Goal: Navigation & Orientation: Find specific page/section

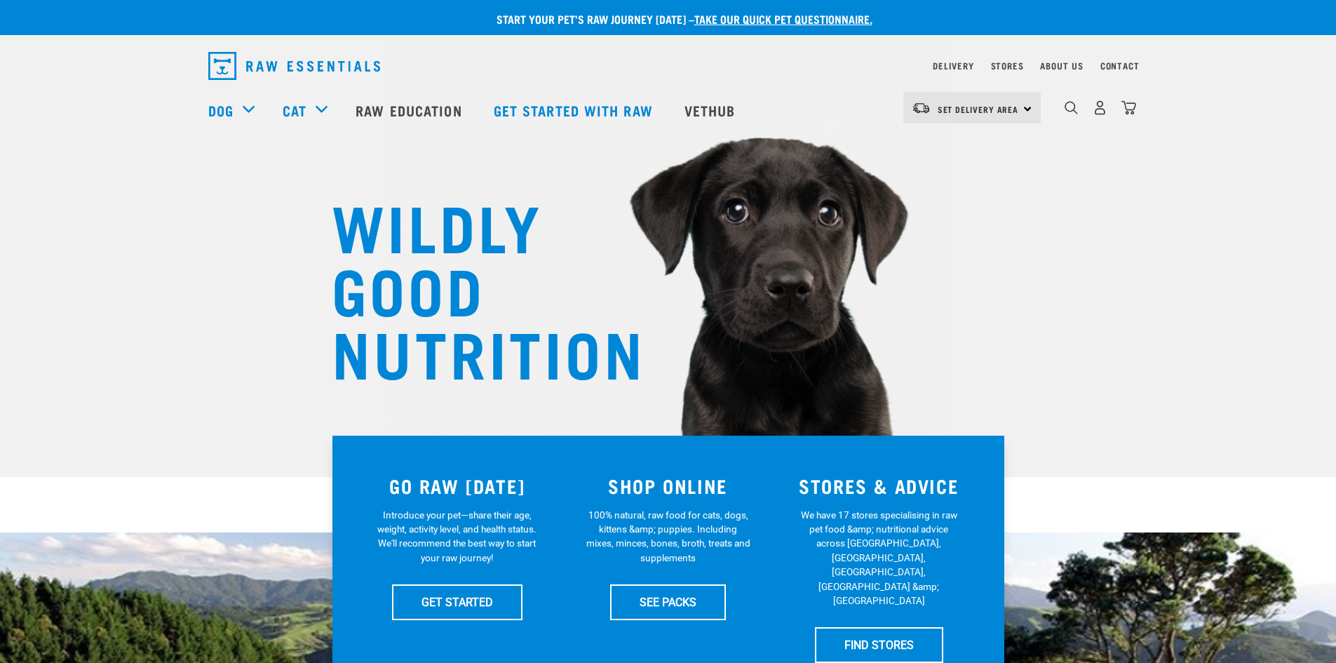
scroll to position [140, 0]
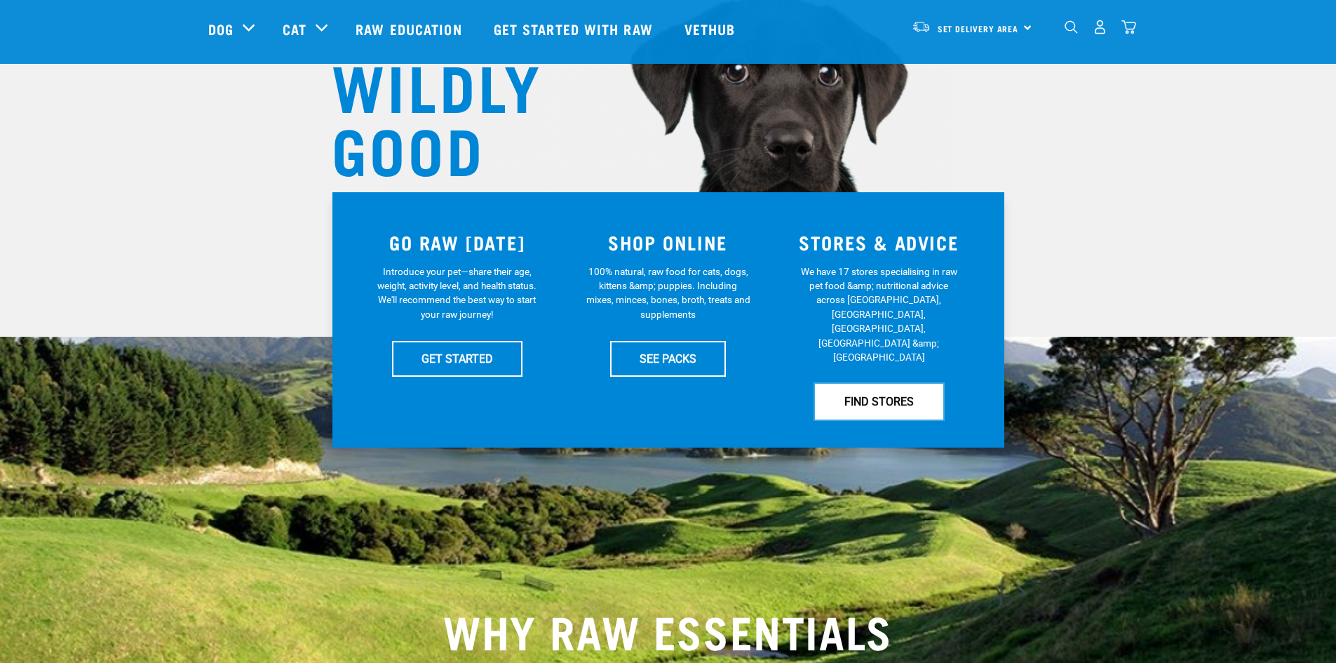
click at [854, 384] on link "FIND STORES" at bounding box center [879, 401] width 128 height 35
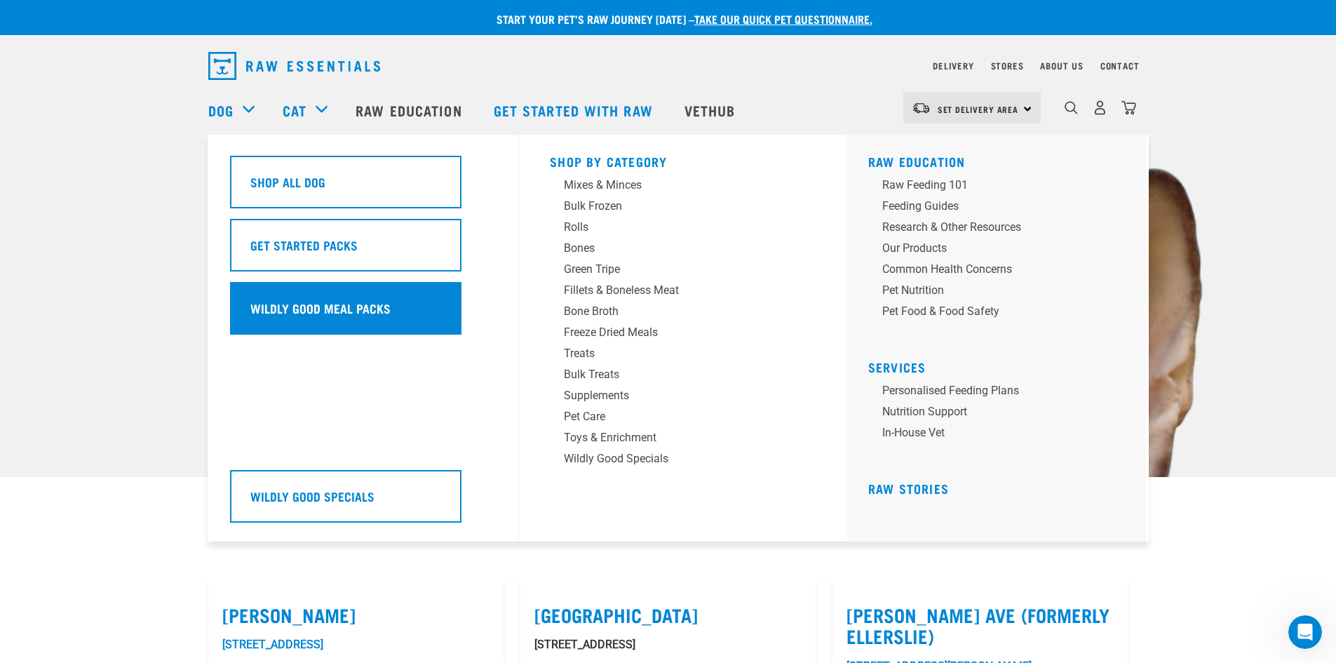
click at [304, 323] on div "Wildly Good Meal Packs" at bounding box center [345, 308] width 231 height 53
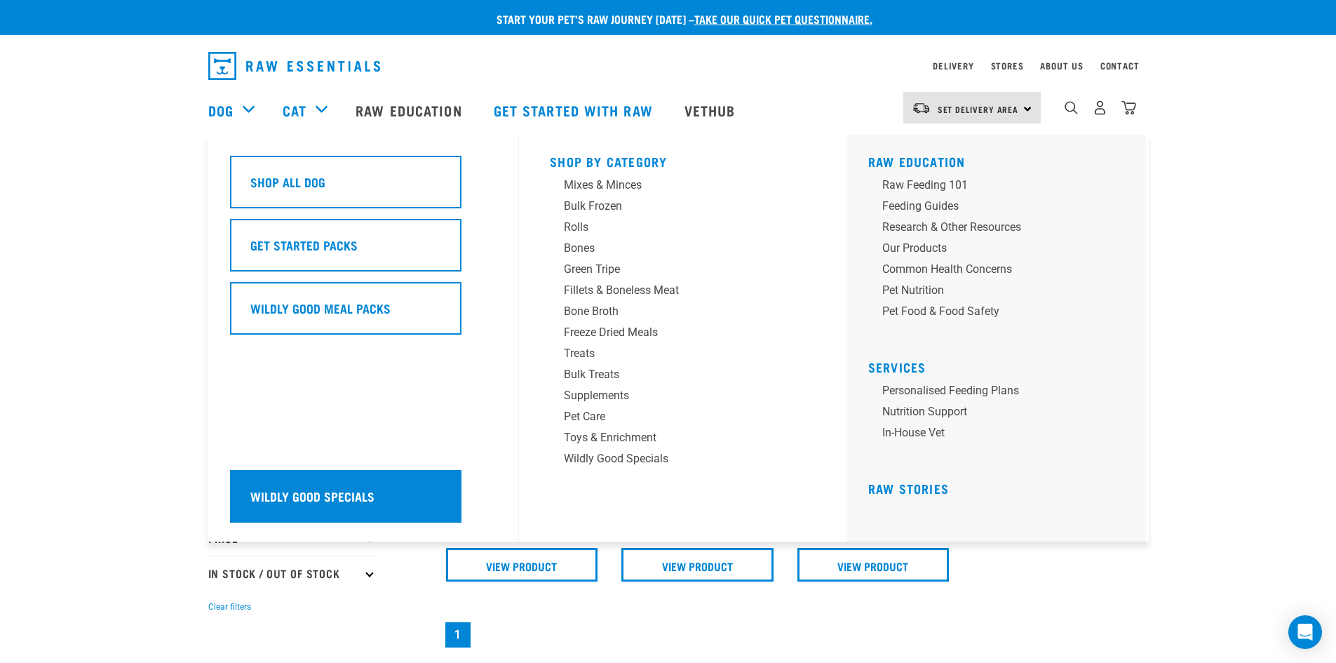
click at [306, 508] on div "Wildly Good Specials" at bounding box center [345, 496] width 231 height 53
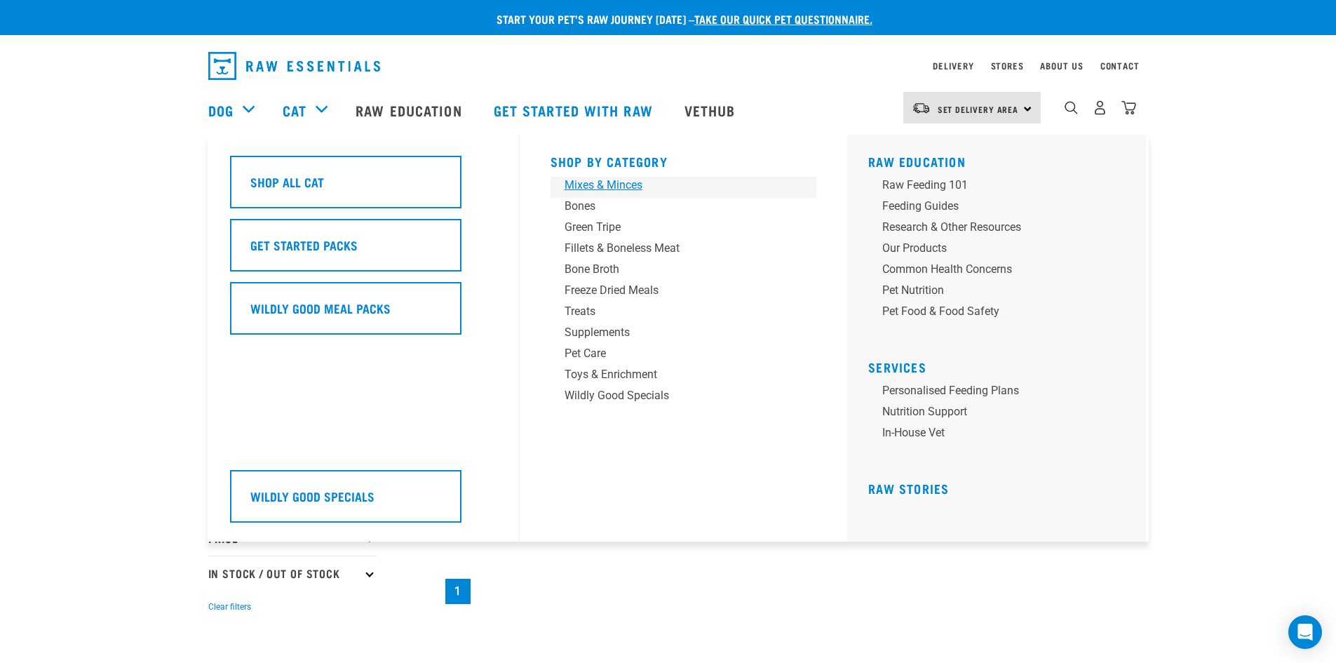
click at [588, 187] on div "Mixes & Minces" at bounding box center [674, 185] width 219 height 17
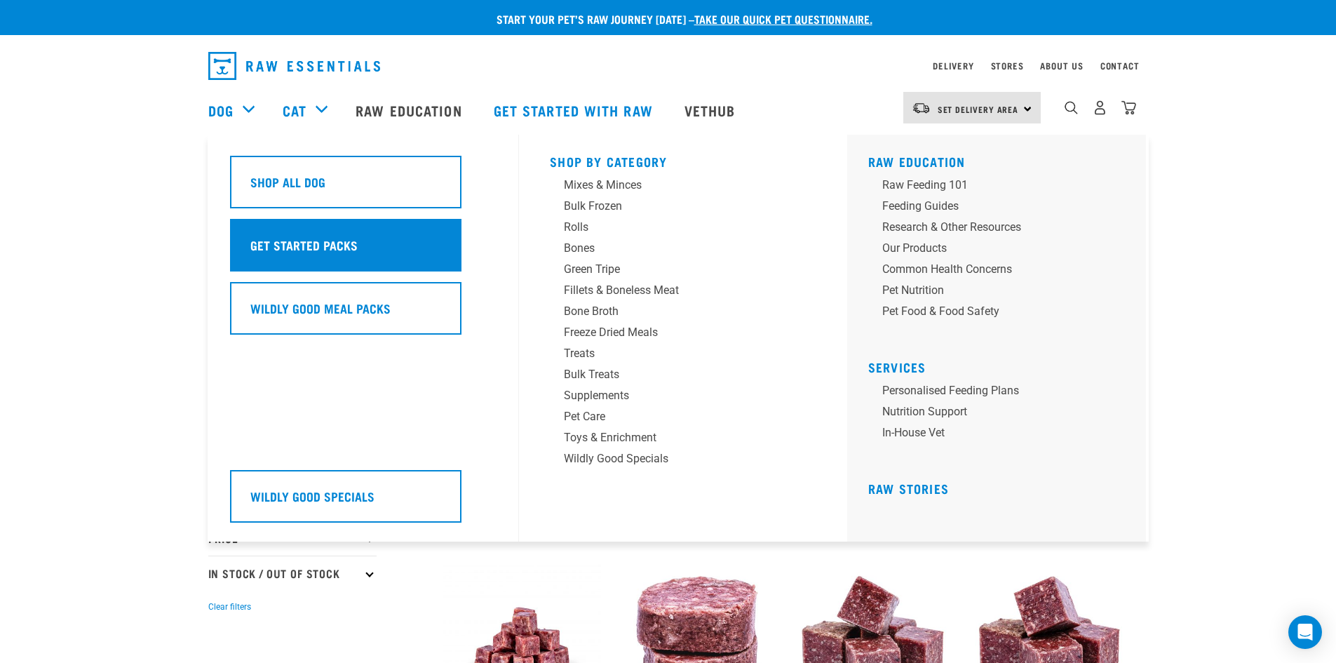
click at [285, 232] on div "Get Started Packs" at bounding box center [345, 245] width 231 height 53
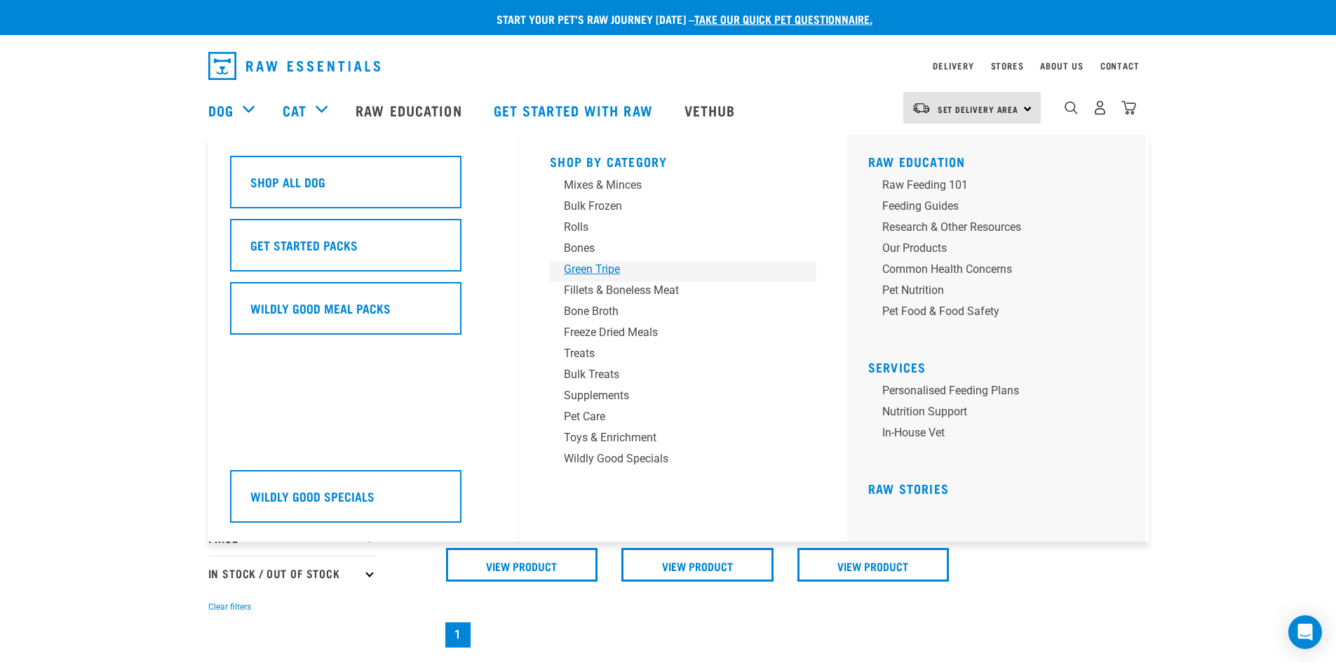
click at [571, 269] on div "Green Tripe" at bounding box center [673, 269] width 219 height 17
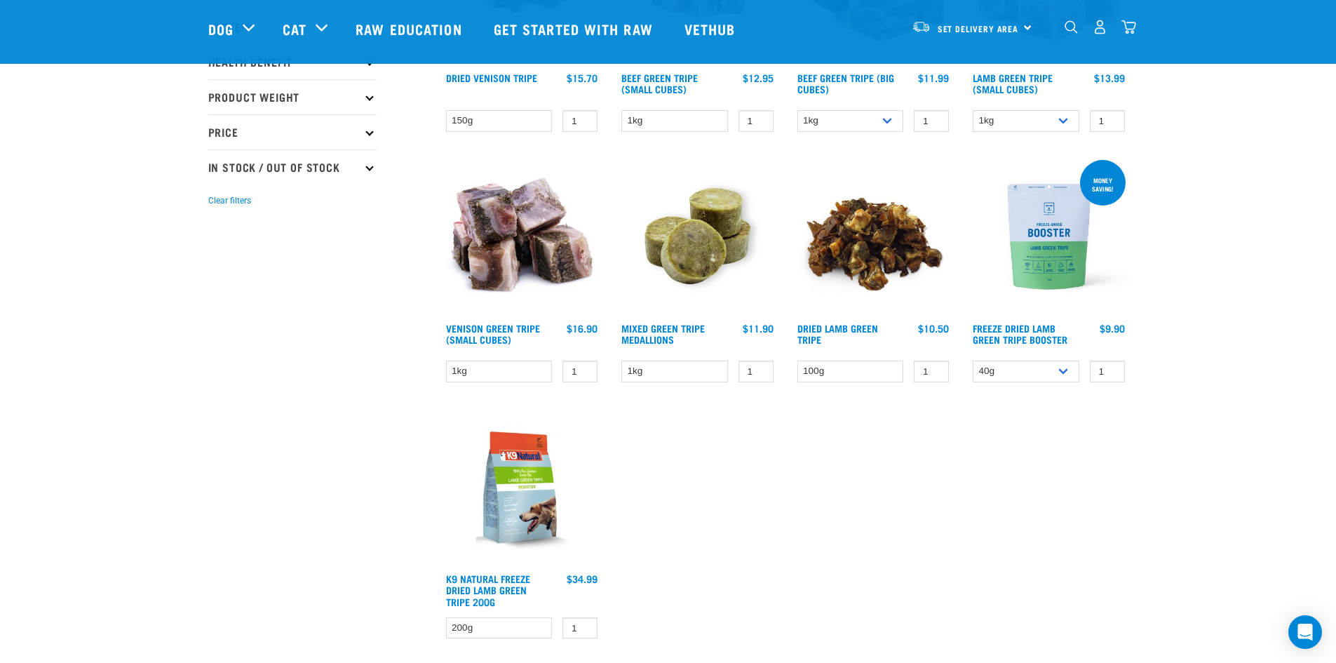
scroll to position [351, 0]
